Goal: Transaction & Acquisition: Purchase product/service

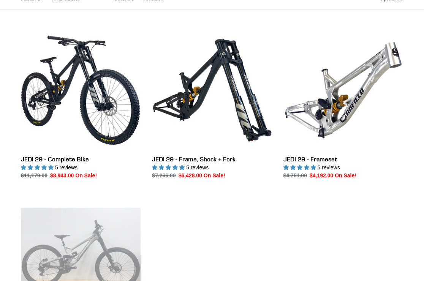
scroll to position [183, 0]
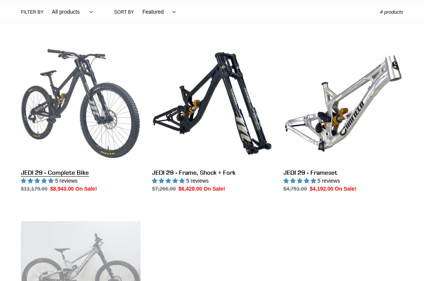
click at [93, 106] on link "JEDI 29 - Complete Bike" at bounding box center [81, 118] width 120 height 149
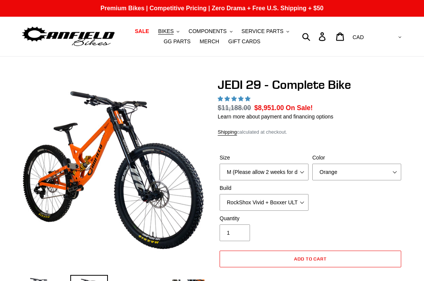
select select "highest-rating"
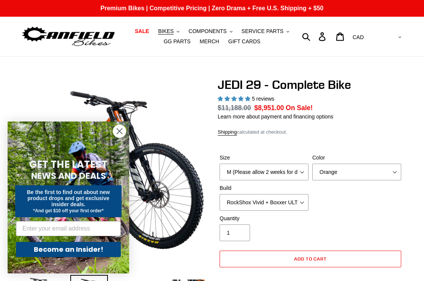
click at [118, 129] on circle "Close dialog" at bounding box center [119, 131] width 13 height 13
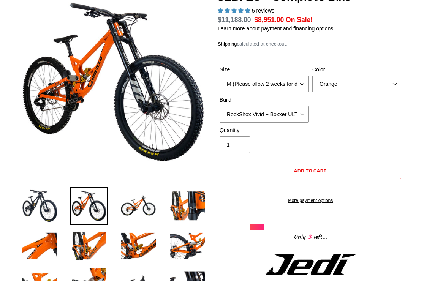
scroll to position [91, 0]
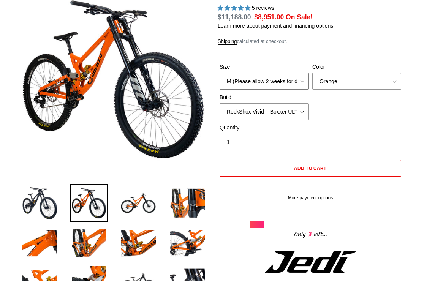
click at [300, 82] on select "M (Please allow 2 weeks for delivery) L (Please allow 2 weeks for delivery) XL …" at bounding box center [263, 81] width 89 height 17
select select "L (Please allow 2 weeks for delivery)"
click at [379, 82] on select "Orange Stealth Black Raw" at bounding box center [356, 81] width 89 height 17
select select "Stealth Black"
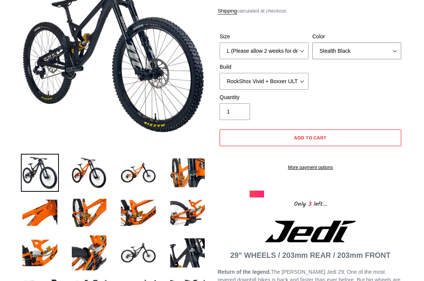
scroll to position [137, 0]
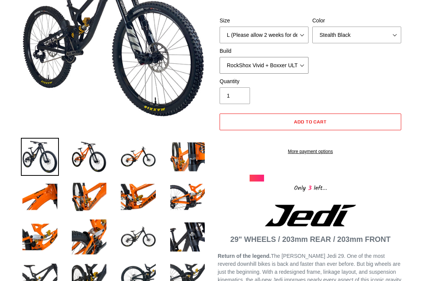
click at [300, 65] on select "RockShox Vivid + Boxxer ULT RC2 C3 200 + SRAM XO RockShox Vivid + Boxxer ULT RC…" at bounding box center [263, 65] width 89 height 17
select select "EXT eStoria LOK V3 + EXT Vaia 200 + Shimano"
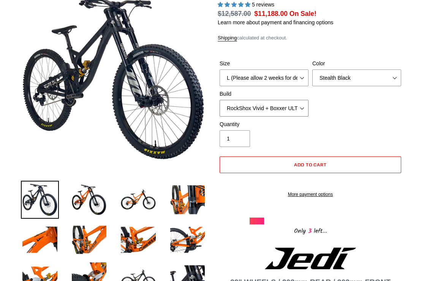
scroll to position [0, 0]
